Goal: Understand process/instructions: Learn how to perform a task or action

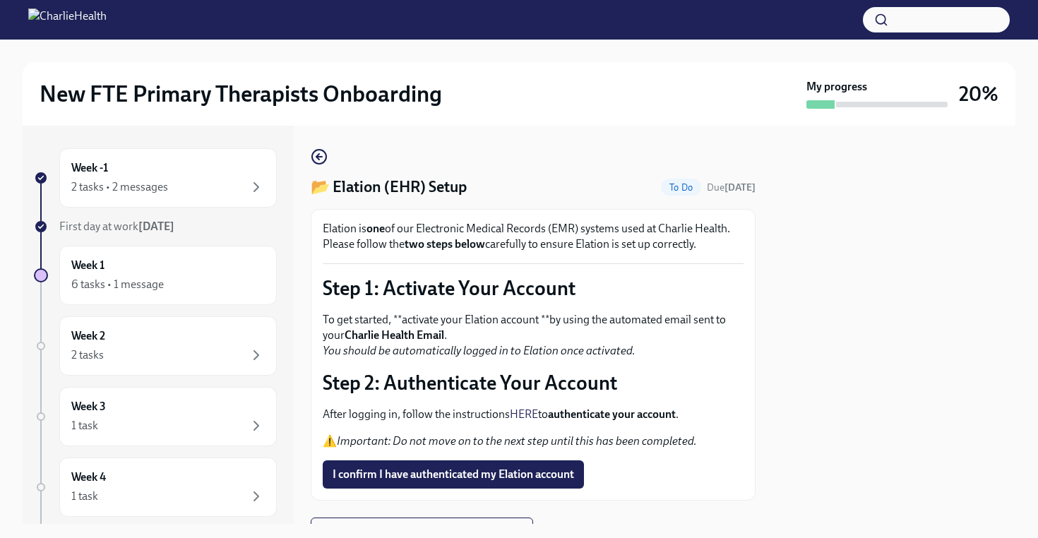
scroll to position [67, 0]
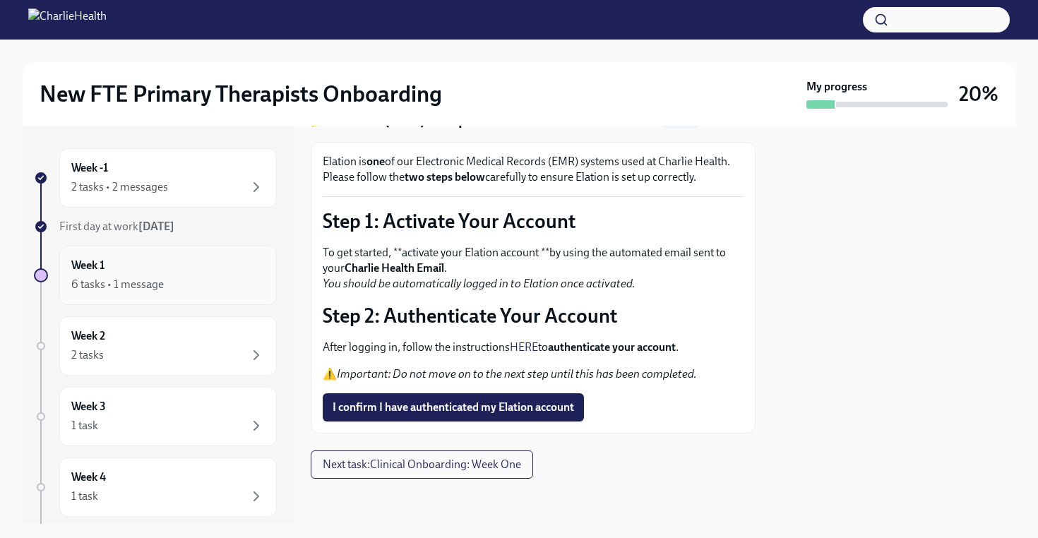
click at [167, 270] on div "Week 1 6 tasks • 1 message" at bounding box center [167, 275] width 193 height 35
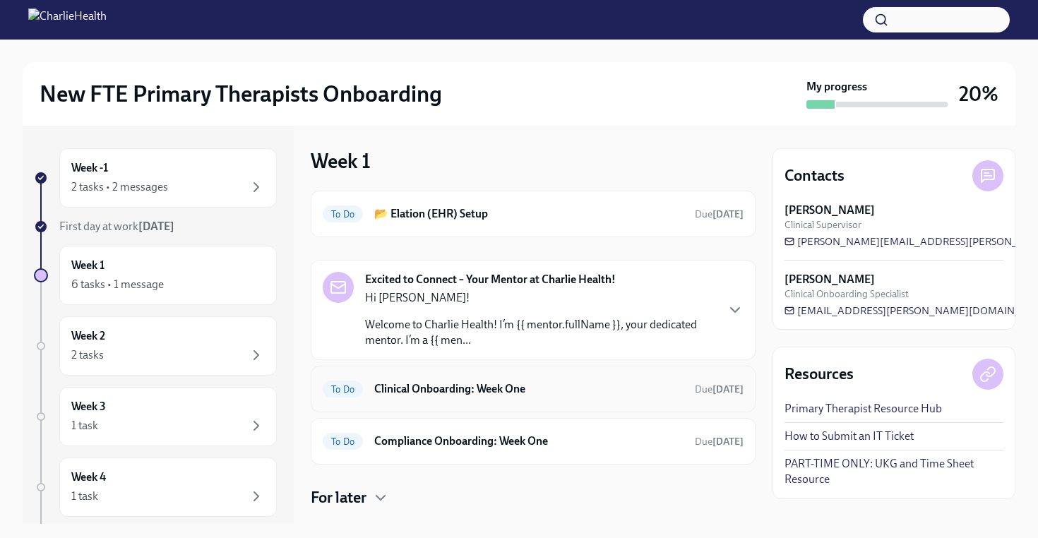
scroll to position [2, 0]
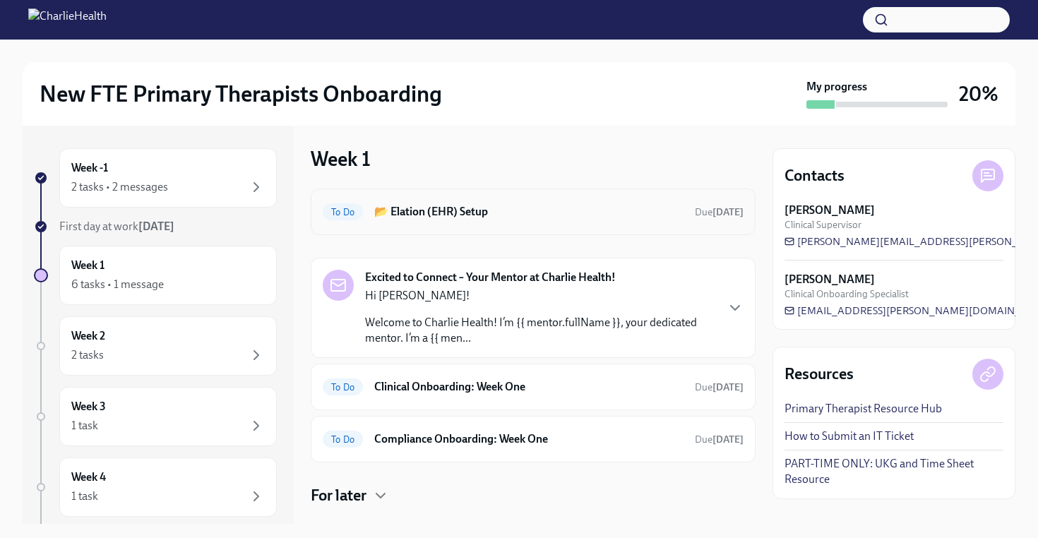
click at [508, 207] on h6 "📂 Elation (EHR) Setup" at bounding box center [528, 212] width 309 height 16
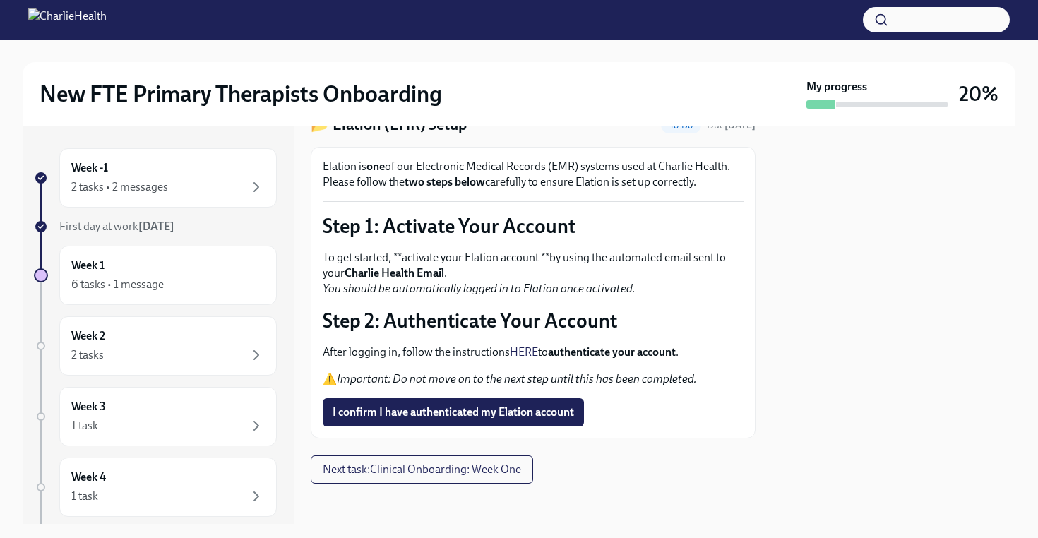
scroll to position [67, 0]
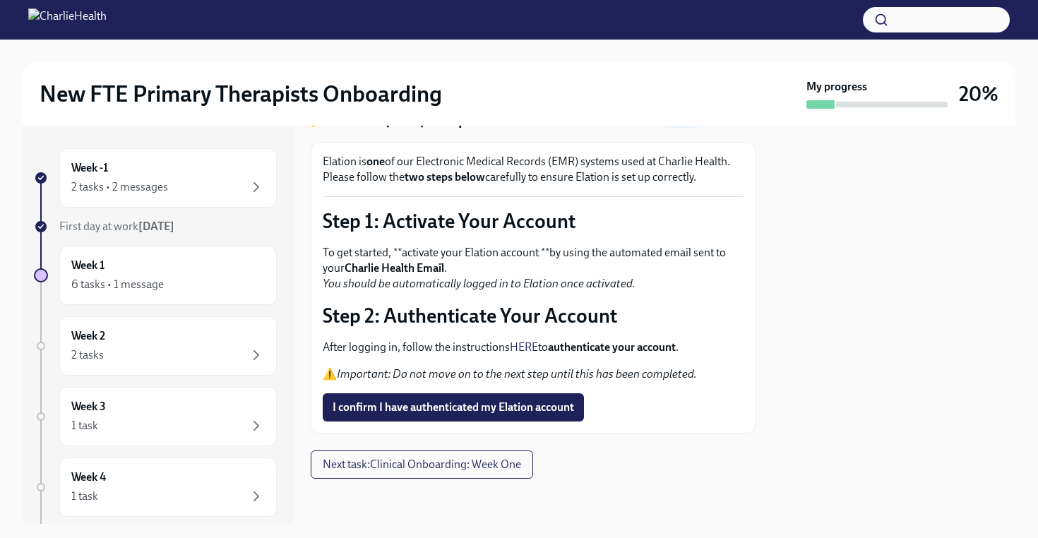
click at [529, 345] on link "HERE" at bounding box center [524, 346] width 28 height 13
click at [549, 412] on span "I confirm I have authenticated my Elation account" at bounding box center [454, 407] width 242 height 14
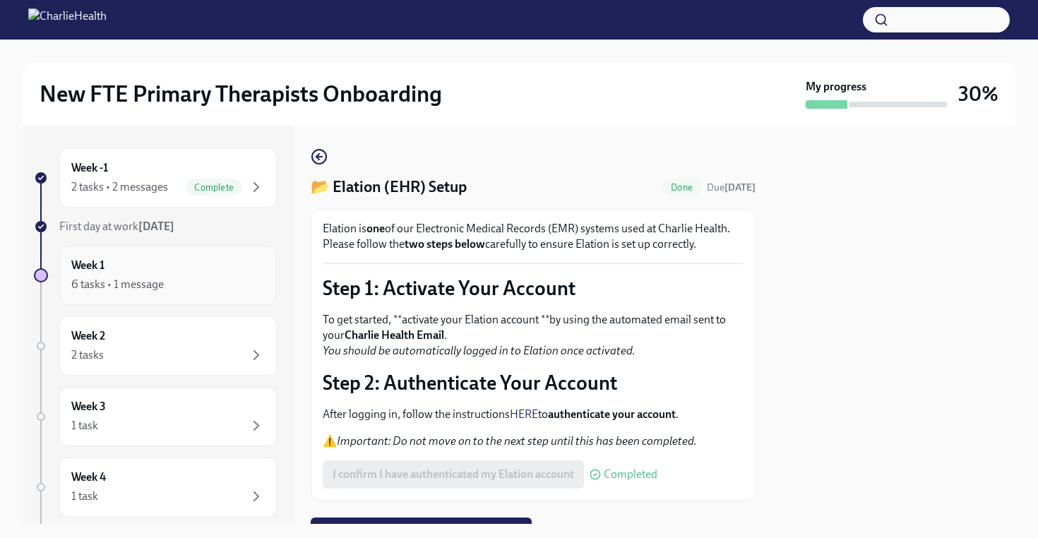
click at [229, 279] on div "6 tasks • 1 message" at bounding box center [167, 284] width 193 height 17
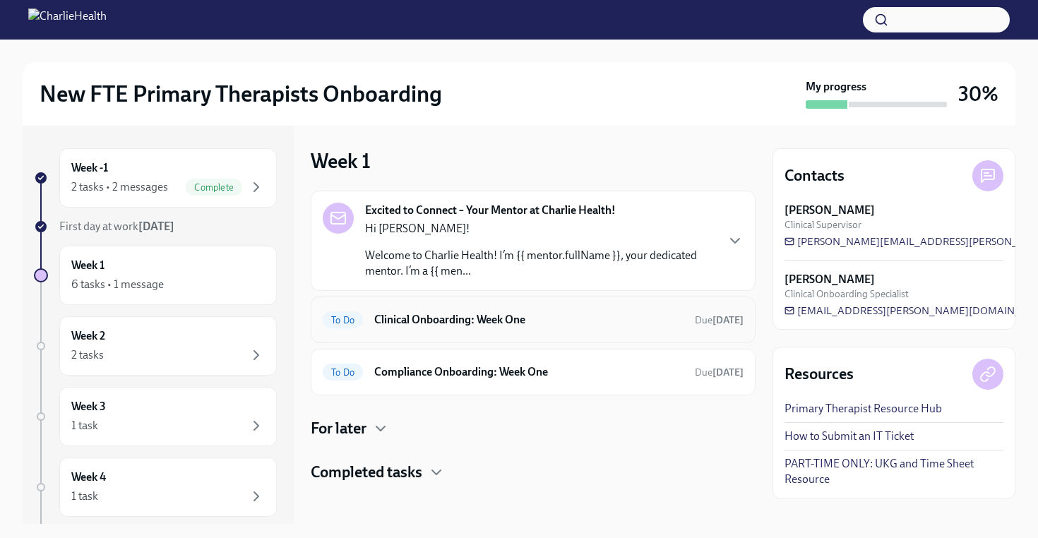
scroll to position [4, 0]
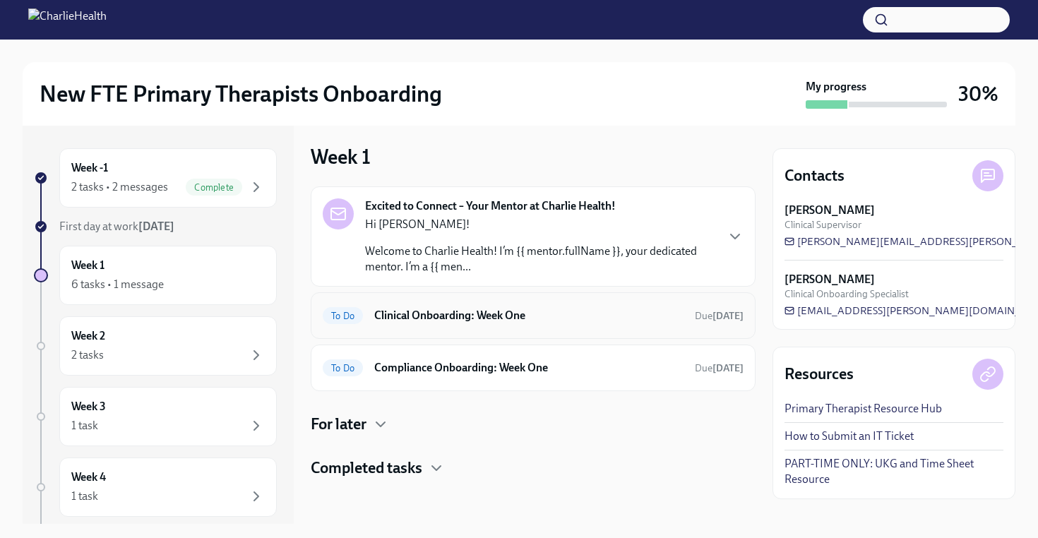
click at [555, 326] on div "To Do Clinical Onboarding: Week One Due in 4 days" at bounding box center [533, 315] width 421 height 23
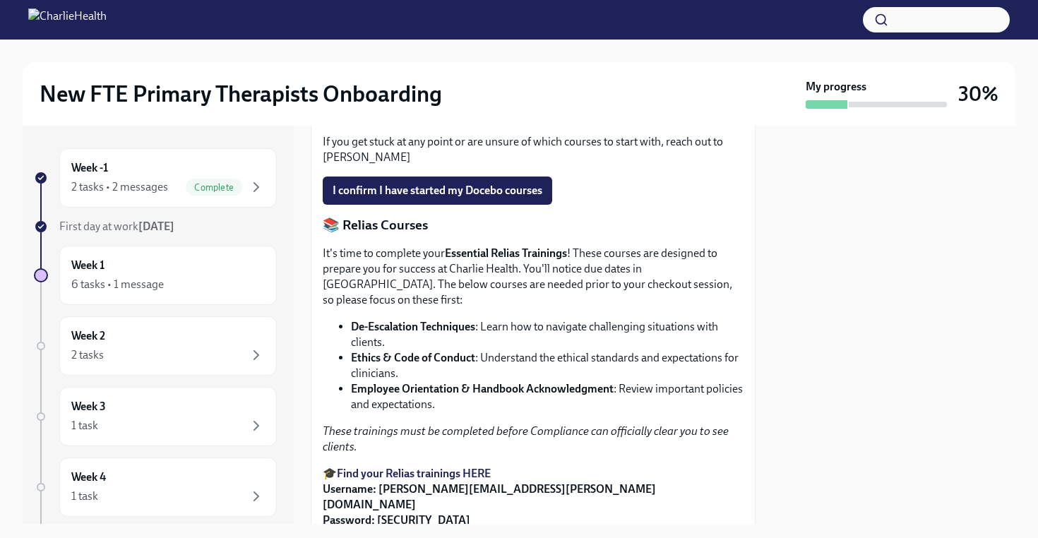
scroll to position [761, 0]
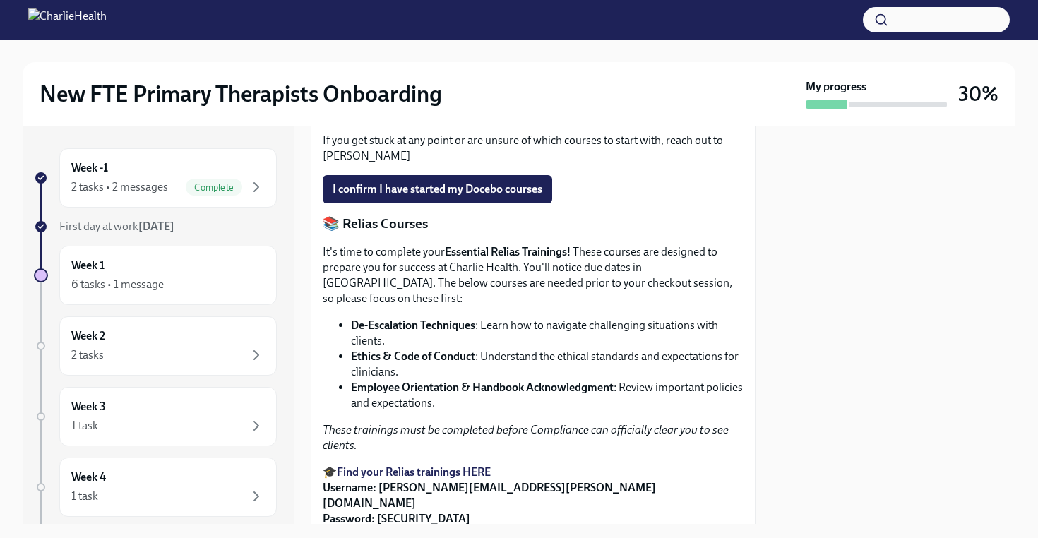
click at [472, 120] on strong "Access Your Docebo Training Here!" at bounding box center [422, 113] width 170 height 13
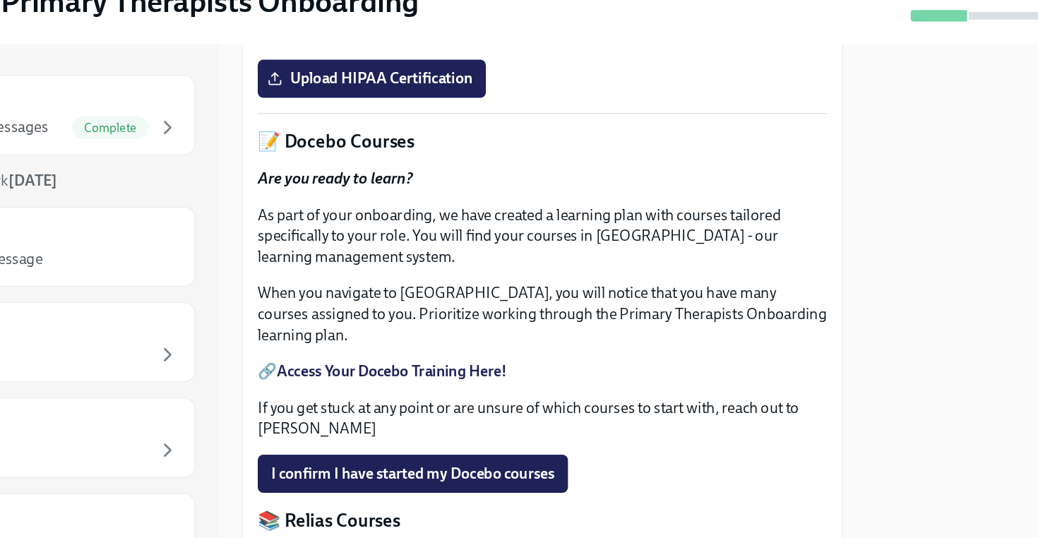
scroll to position [508, 0]
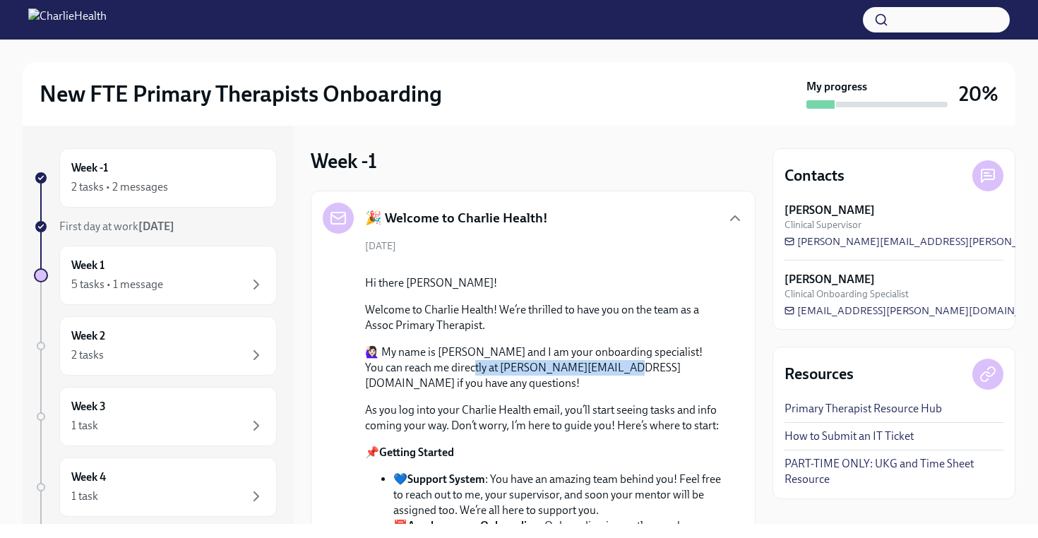
scroll to position [49, 0]
